Goal: Task Accomplishment & Management: Use online tool/utility

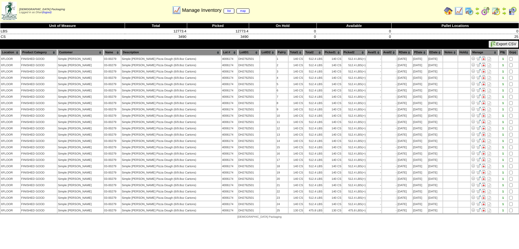
click at [467, 9] on img at bounding box center [469, 11] width 9 height 9
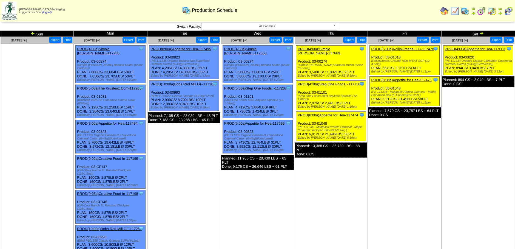
click at [34, 33] on img at bounding box center [33, 33] width 4 height 4
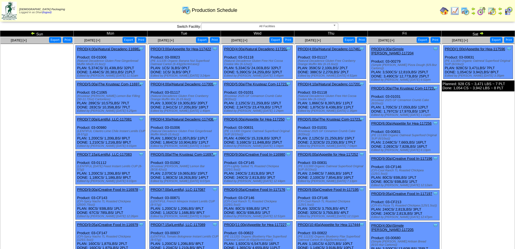
click at [15, 60] on ul at bounding box center [37, 85] width 73 height 82
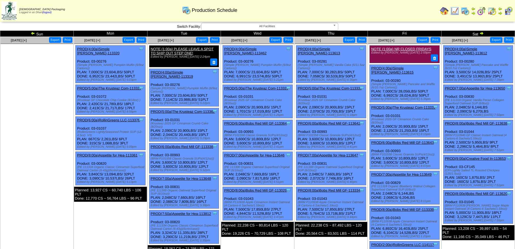
click at [464, 191] on link "PROD(8:00p)Bobs Red Mill GF-113620" at bounding box center [476, 193] width 62 height 4
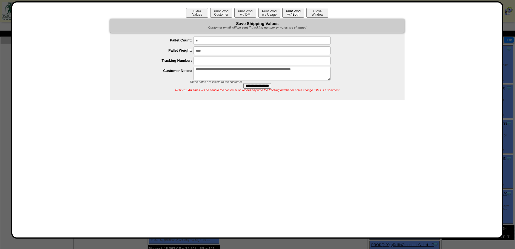
click at [290, 12] on button "Print Prod w / Both" at bounding box center [293, 13] width 22 height 10
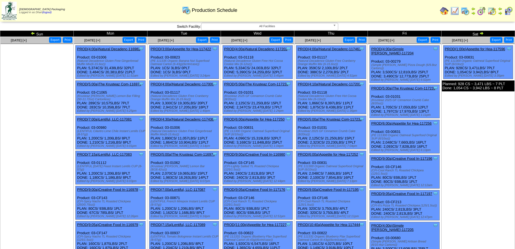
click at [38, 34] on td "Sun" at bounding box center [36, 34] width 73 height 6
click at [33, 33] on img at bounding box center [33, 33] width 4 height 4
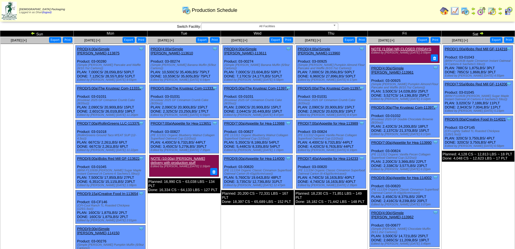
click at [89, 156] on link "PROD(8:00a)Bobs Red Mill GF-113622" at bounding box center [108, 158] width 62 height 4
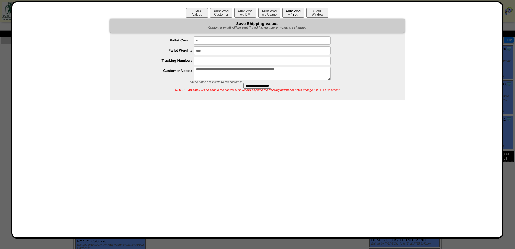
click at [285, 11] on button "Print Prod w / Both" at bounding box center [293, 13] width 22 height 10
